Goal: Task Accomplishment & Management: Use online tool/utility

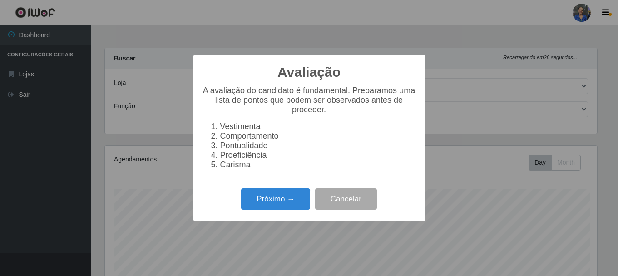
select select "400"
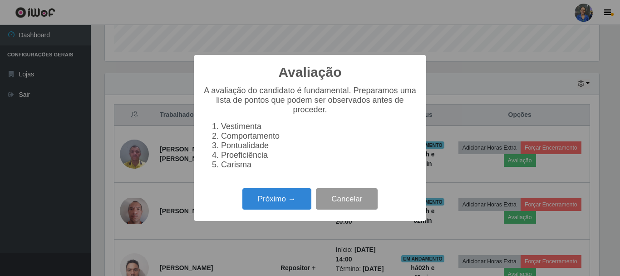
scroll to position [188, 494]
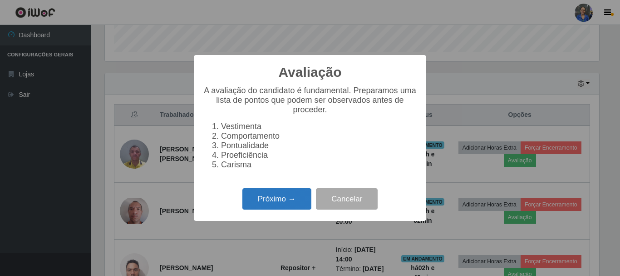
click at [295, 196] on button "Próximo →" at bounding box center [276, 198] width 69 height 21
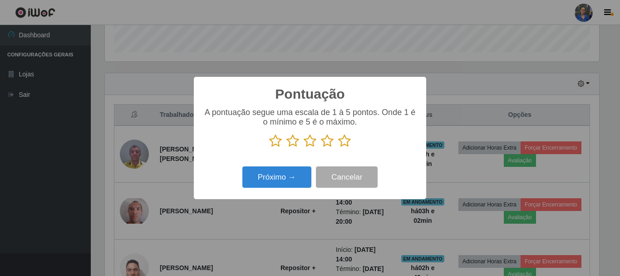
click at [345, 145] on icon at bounding box center [344, 141] width 13 height 14
click at [338, 148] on input "radio" at bounding box center [338, 148] width 0 height 0
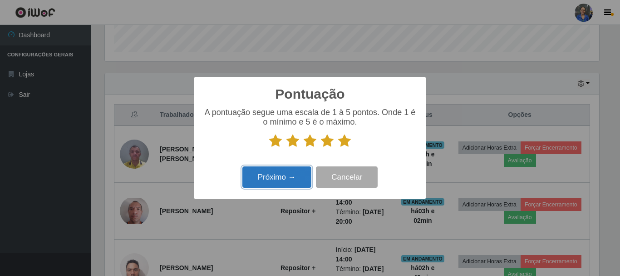
click at [300, 174] on button "Próximo →" at bounding box center [276, 176] width 69 height 21
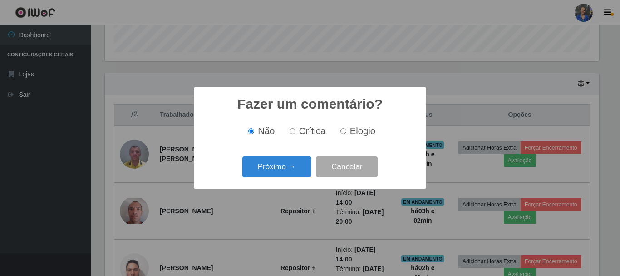
click at [300, 174] on button "Próximo →" at bounding box center [276, 166] width 69 height 21
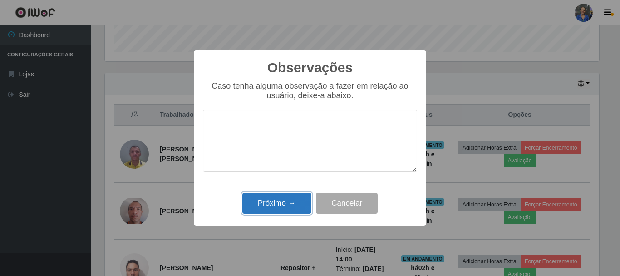
click at [300, 199] on button "Próximo →" at bounding box center [276, 202] width 69 height 21
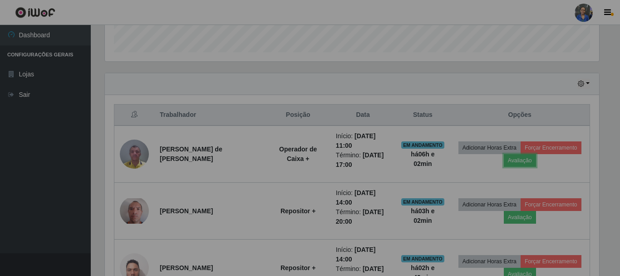
scroll to position [188, 499]
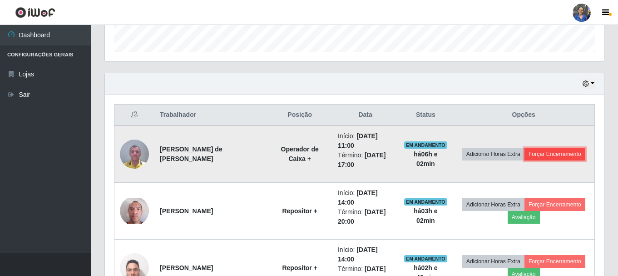
click at [574, 153] on button "Forçar Encerramento" at bounding box center [554, 154] width 61 height 13
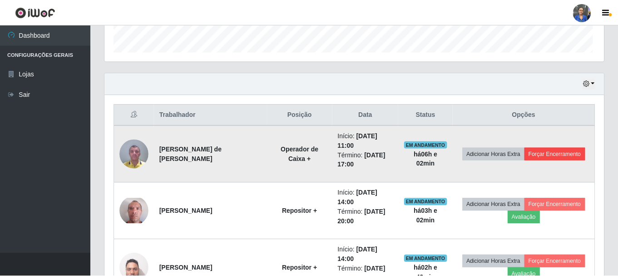
scroll to position [188, 494]
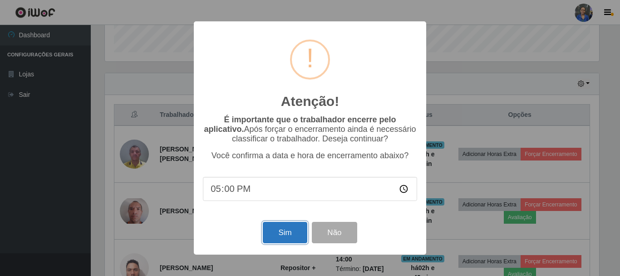
click at [287, 236] on button "Sim" at bounding box center [285, 232] width 44 height 21
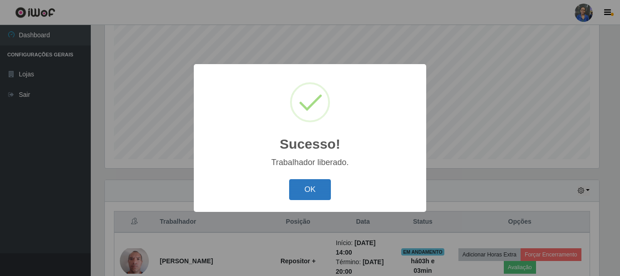
click at [323, 192] on button "OK" at bounding box center [310, 189] width 42 height 21
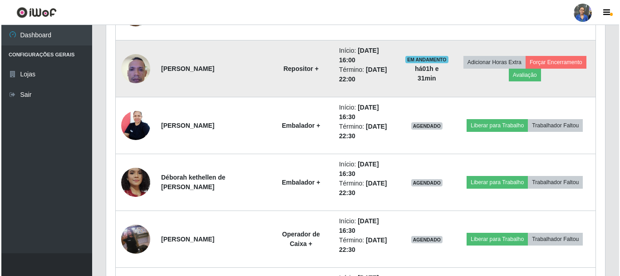
scroll to position [529, 0]
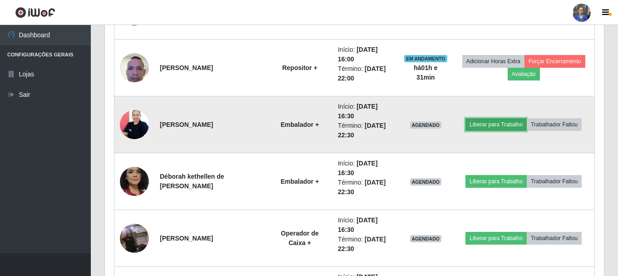
click at [479, 125] on button "Liberar para Trabalho" at bounding box center [495, 124] width 61 height 13
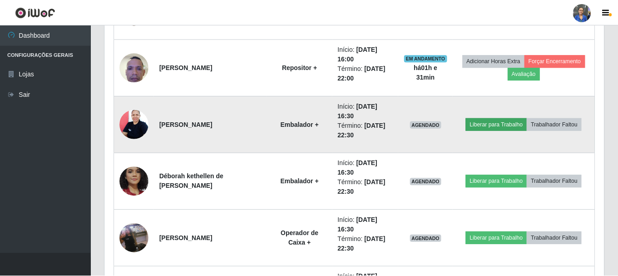
scroll to position [188, 494]
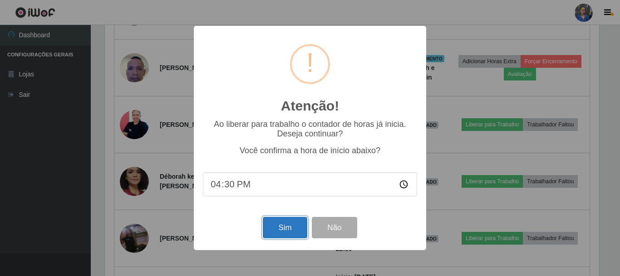
click at [274, 219] on button "Sim" at bounding box center [285, 227] width 44 height 21
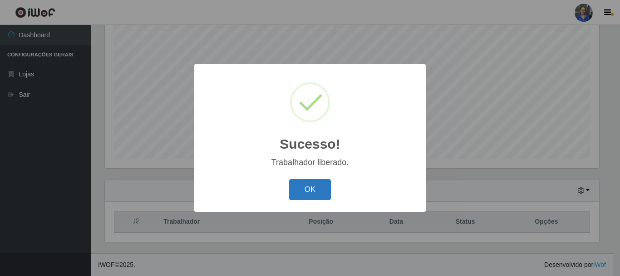
click at [300, 197] on button "OK" at bounding box center [310, 189] width 42 height 21
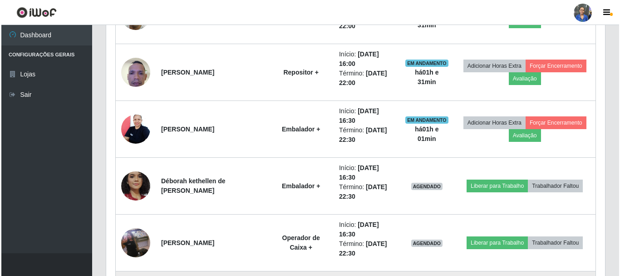
scroll to position [574, 0]
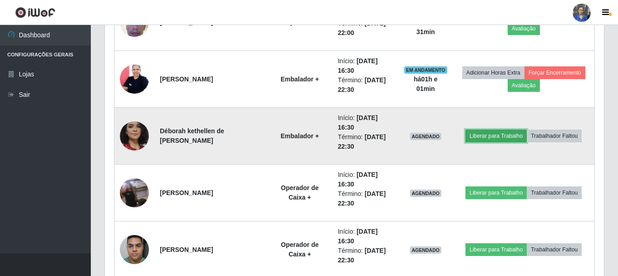
click at [507, 138] on button "Liberar para Trabalho" at bounding box center [495, 135] width 61 height 13
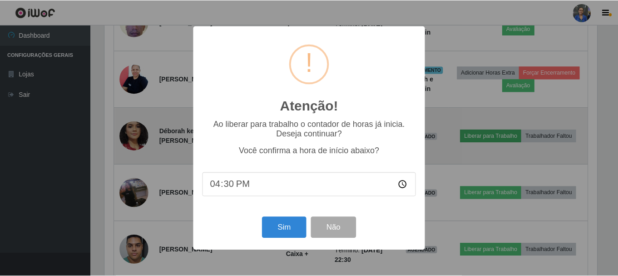
scroll to position [188, 494]
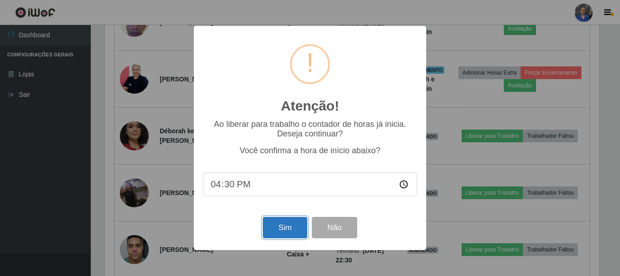
click at [288, 230] on button "Sim" at bounding box center [285, 227] width 44 height 21
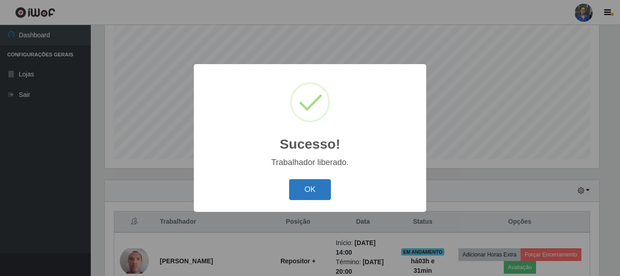
click at [305, 180] on button "OK" at bounding box center [310, 189] width 42 height 21
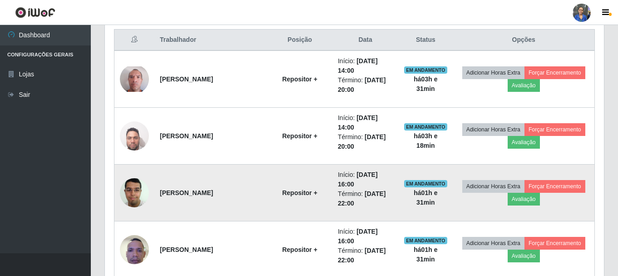
scroll to position [529, 0]
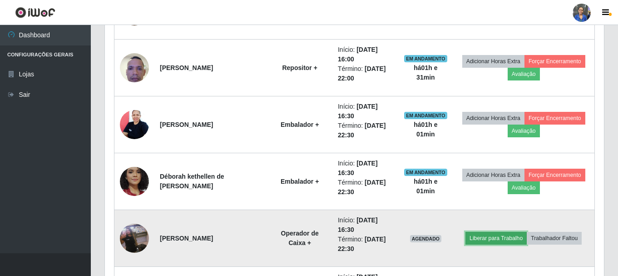
click at [484, 236] on button "Liberar para Trabalho" at bounding box center [495, 238] width 61 height 13
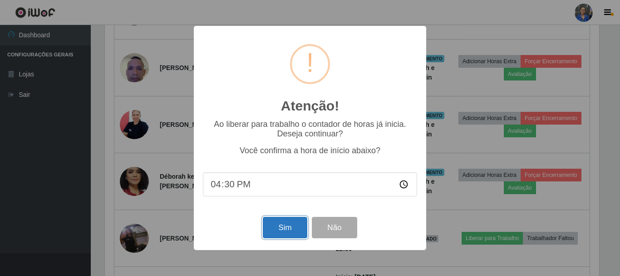
click at [299, 226] on button "Sim" at bounding box center [285, 227] width 44 height 21
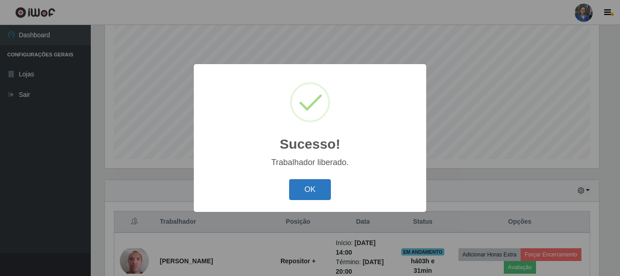
click at [318, 190] on button "OK" at bounding box center [310, 189] width 42 height 21
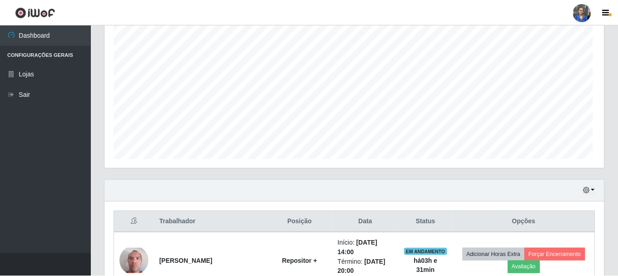
scroll to position [0, 0]
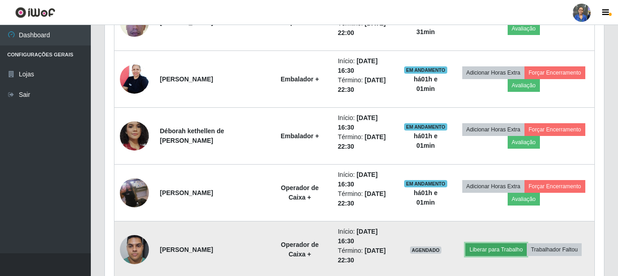
click at [494, 254] on button "Liberar para Trabalho" at bounding box center [495, 249] width 61 height 13
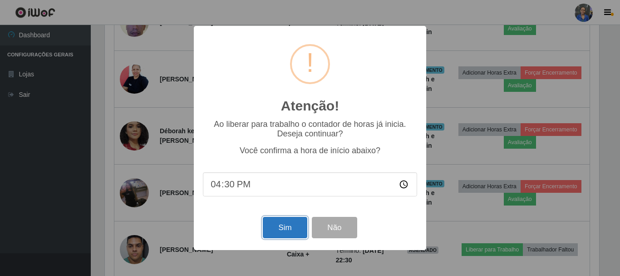
click at [300, 230] on button "Sim" at bounding box center [285, 227] width 44 height 21
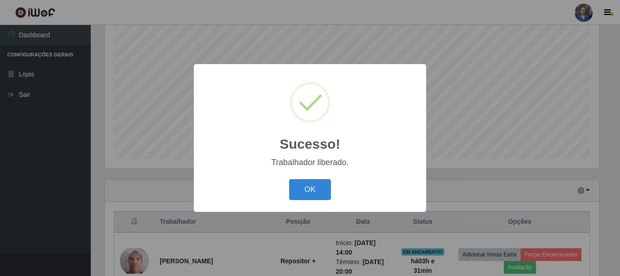
click at [312, 178] on div "OK Cancel" at bounding box center [310, 189] width 214 height 26
click at [299, 187] on button "OK" at bounding box center [310, 189] width 42 height 21
